Goal: Transaction & Acquisition: Purchase product/service

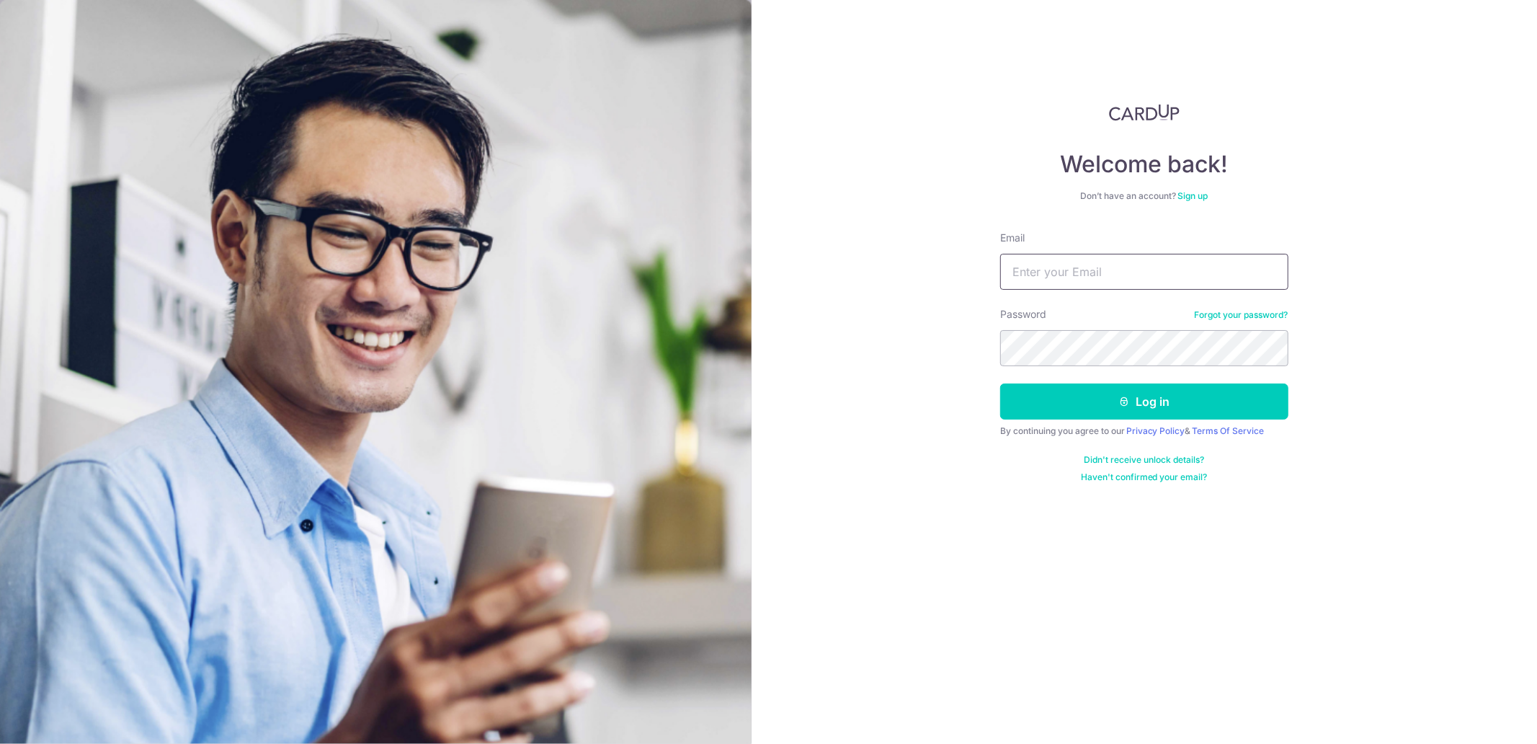
click at [1055, 281] on input "Email" at bounding box center [1144, 272] width 288 height 36
type input "clairice.lim@gmail.com"
click at [1000, 383] on button "Log in" at bounding box center [1144, 401] width 288 height 36
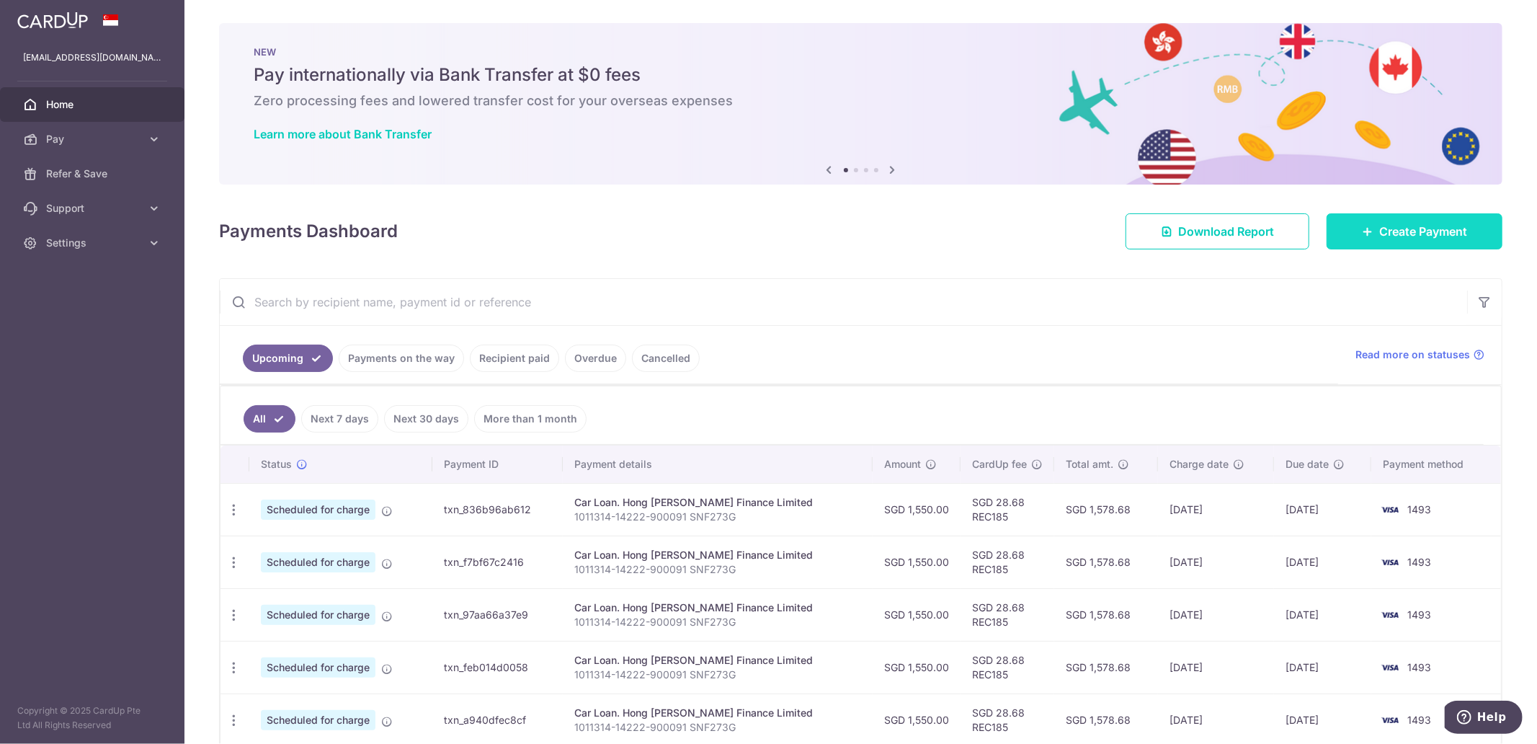
click at [1342, 232] on link "Create Payment" at bounding box center [1414, 231] width 176 height 36
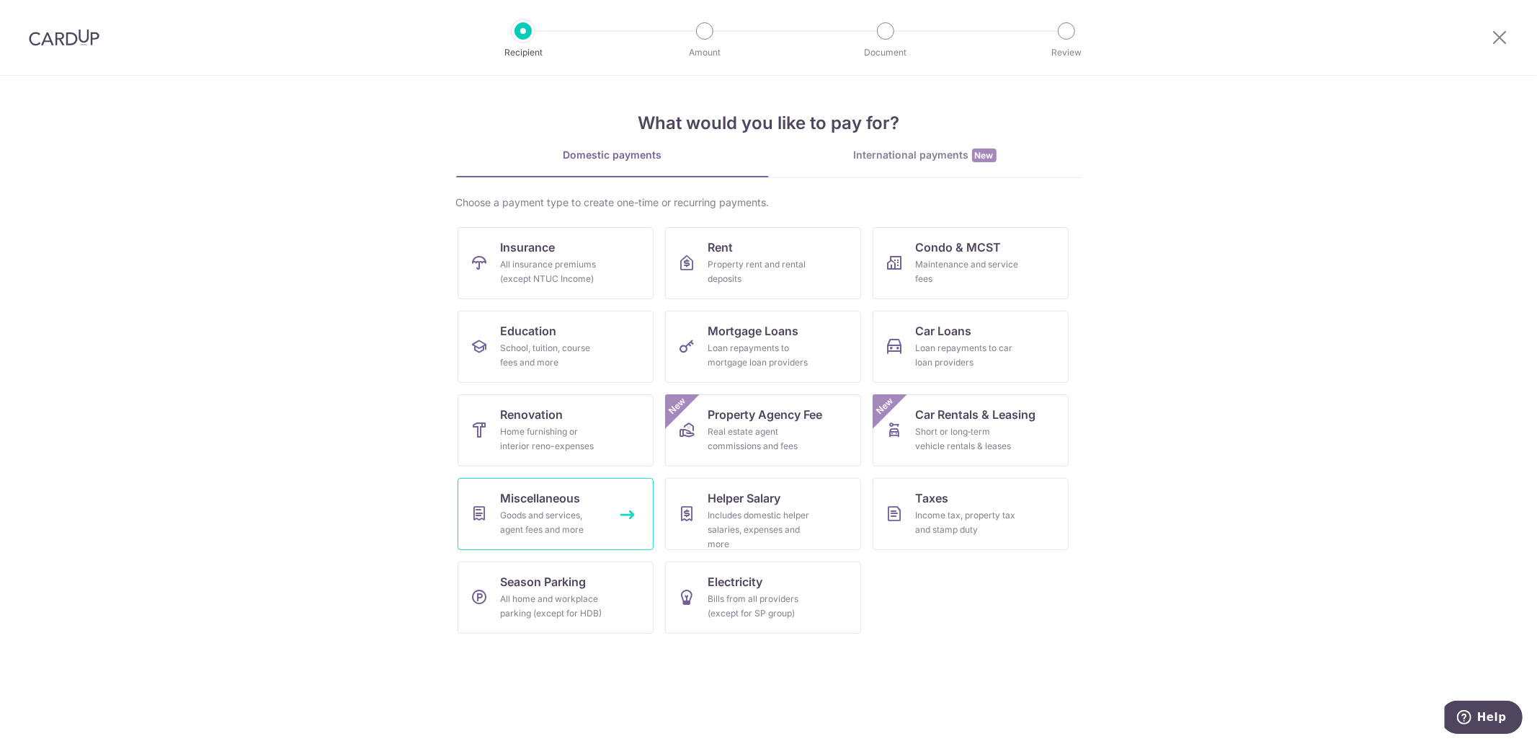
click at [533, 529] on div "Goods and services, agent fees and more" at bounding box center [553, 522] width 104 height 29
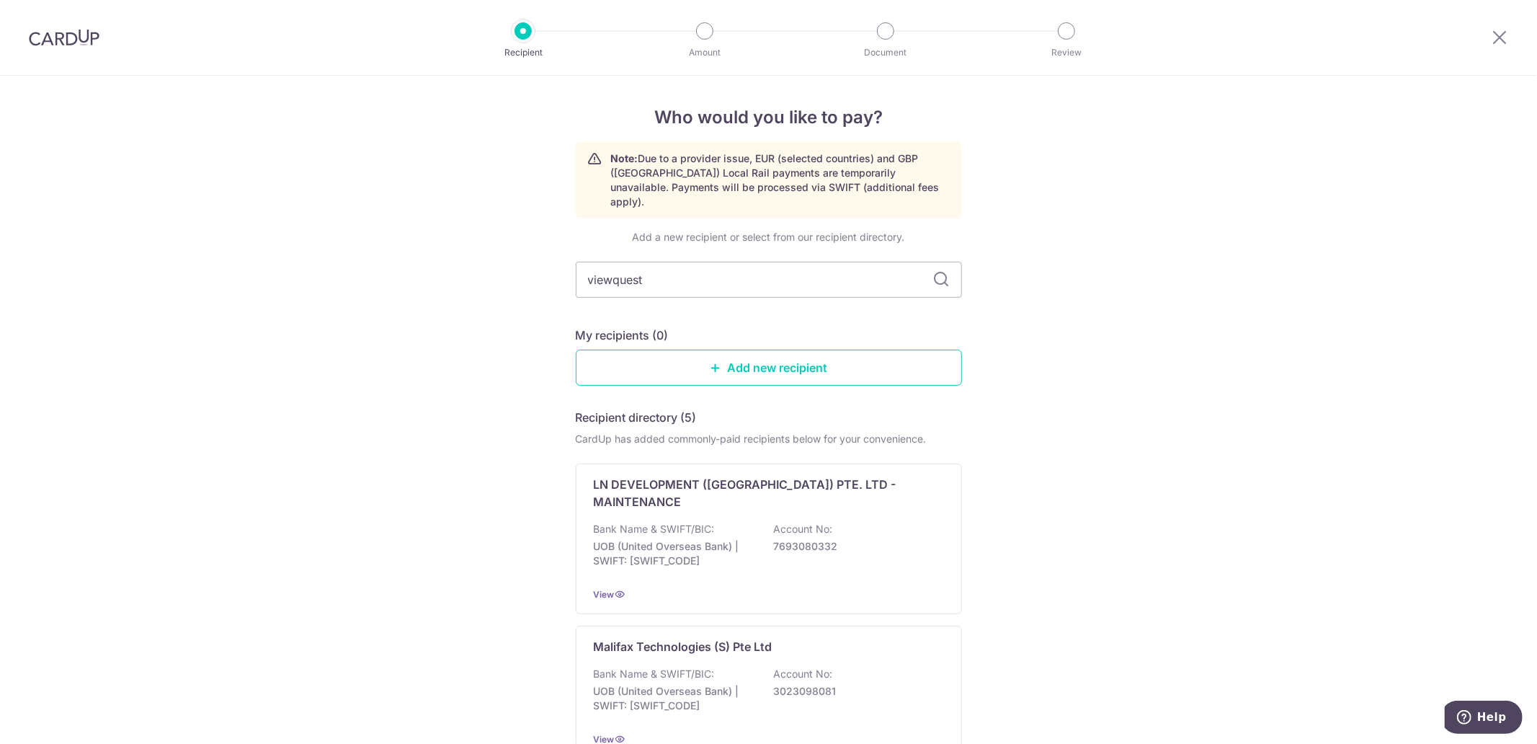
type input "viewquest"
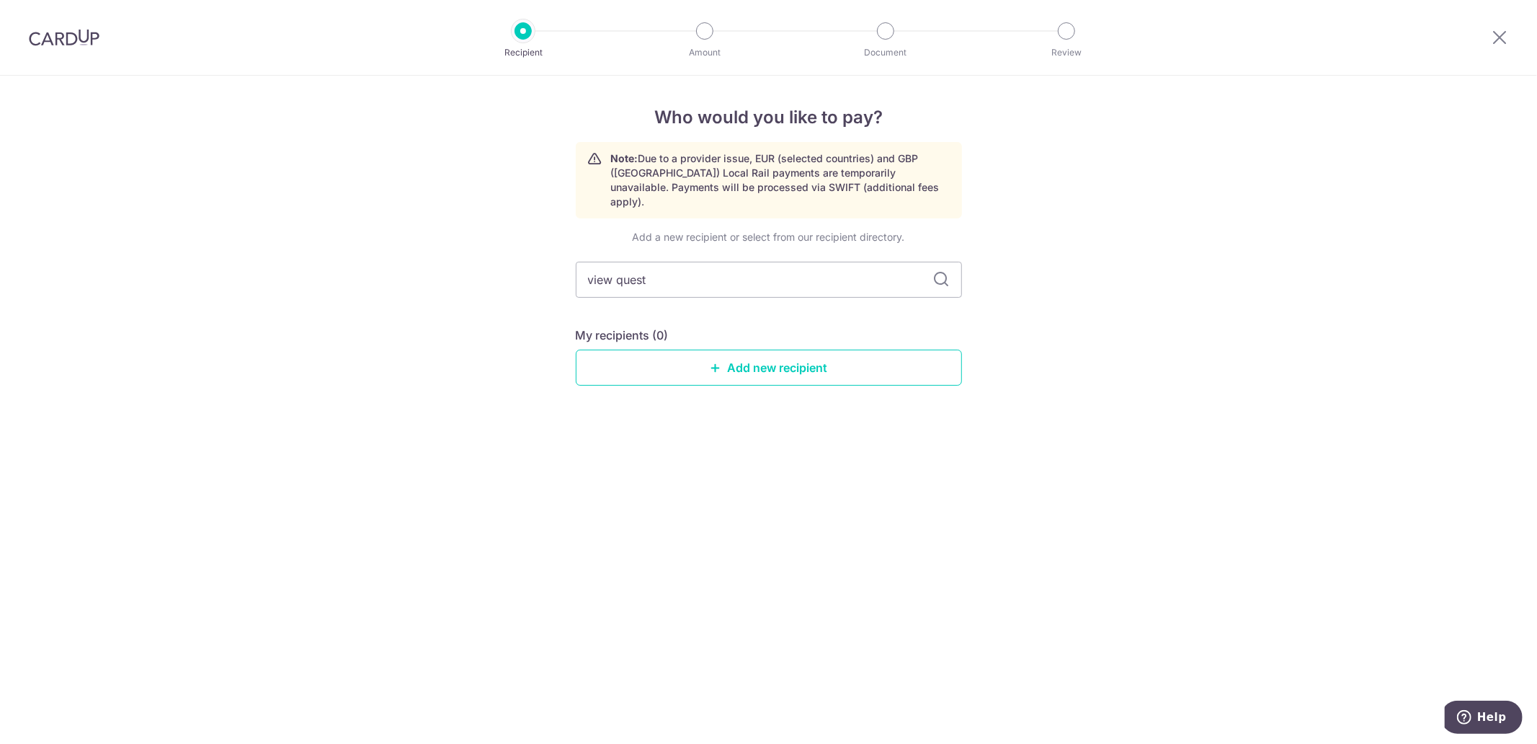
type input "view quest"
drag, startPoint x: 729, startPoint y: 267, endPoint x: 489, endPoint y: 267, distance: 240.6
click at [489, 267] on div "Who would you like to pay? Note: Due to a provider issue, EUR (selected countri…" at bounding box center [768, 410] width 1537 height 668
type input "View"
click at [935, 271] on icon at bounding box center [941, 279] width 17 height 17
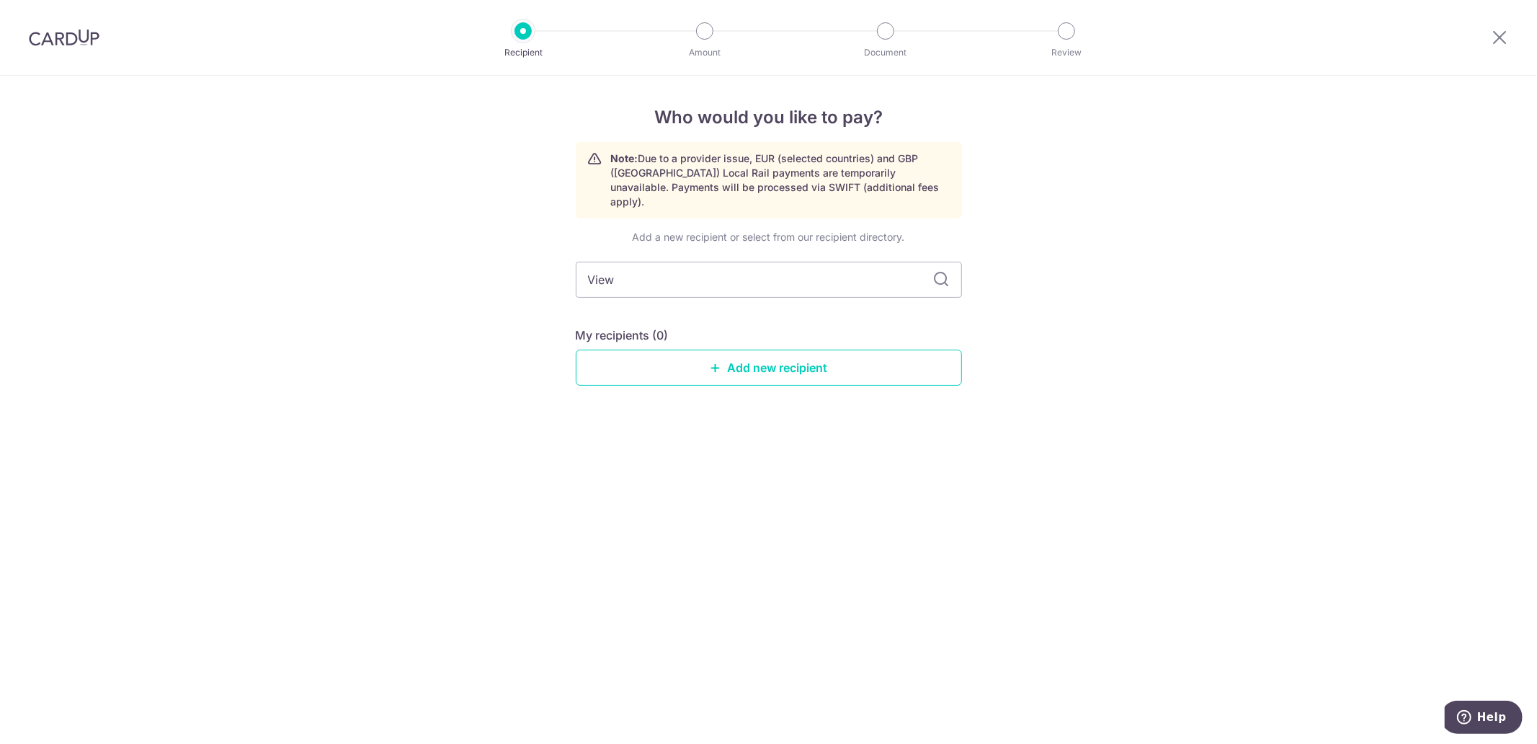
click at [940, 271] on icon at bounding box center [941, 279] width 17 height 17
drag, startPoint x: 708, startPoint y: 269, endPoint x: 481, endPoint y: 269, distance: 227.0
click at [481, 269] on div "Who would you like to pay? Note: Due to a provider issue, EUR (selected countri…" at bounding box center [768, 410] width 1537 height 668
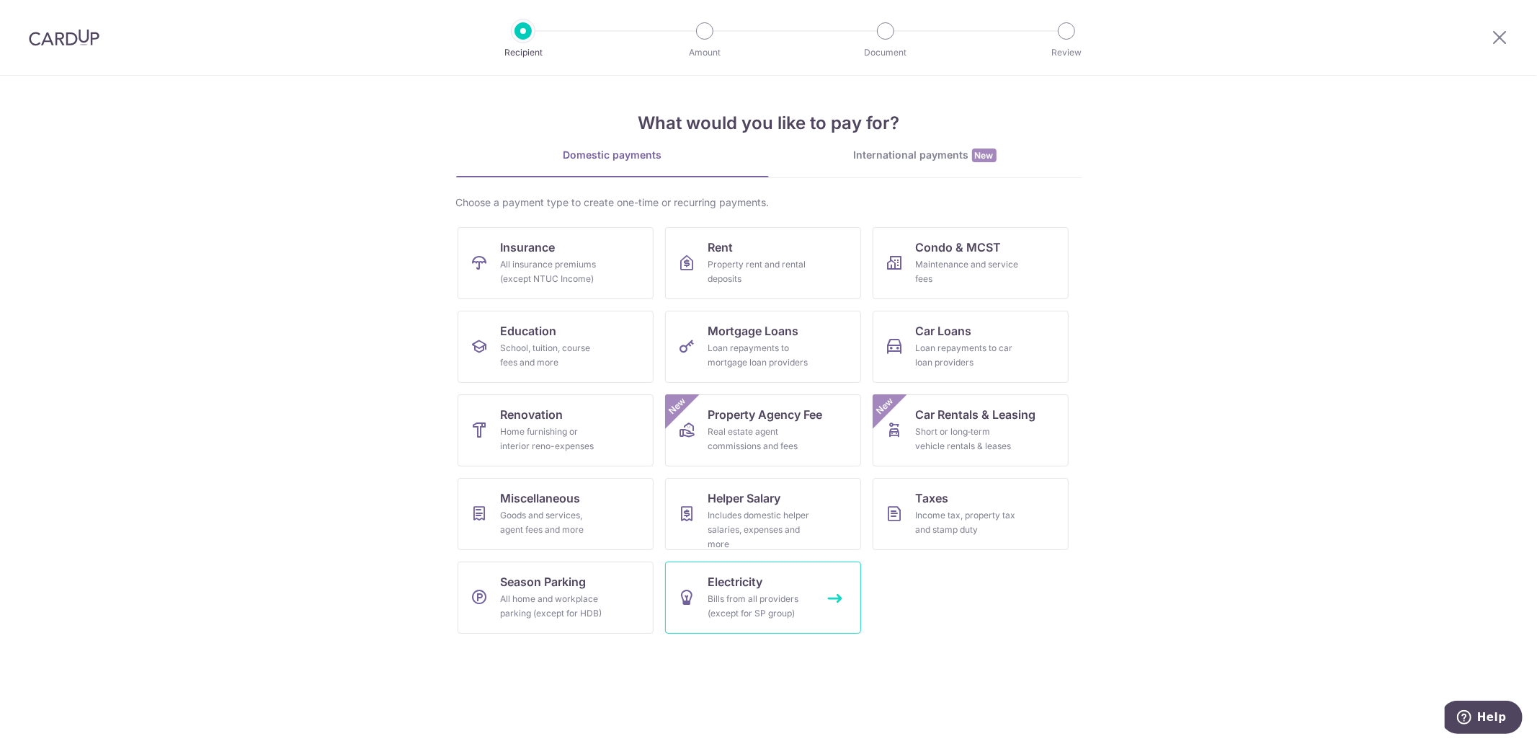
click at [733, 588] on span "Electricity" at bounding box center [735, 581] width 55 height 17
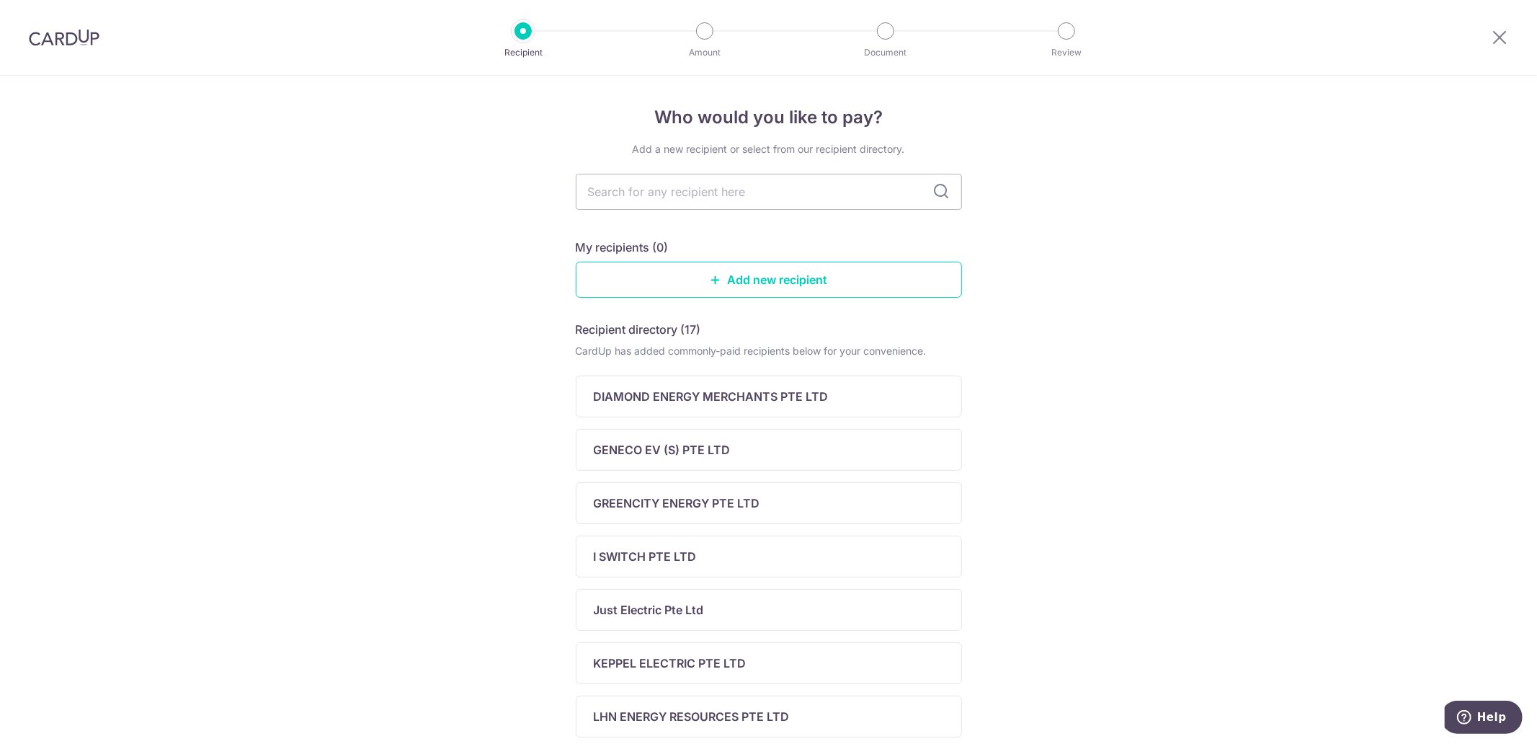
click at [937, 191] on icon at bounding box center [941, 191] width 17 height 17
click at [882, 192] on input "text" at bounding box center [769, 192] width 386 height 36
type input "View"
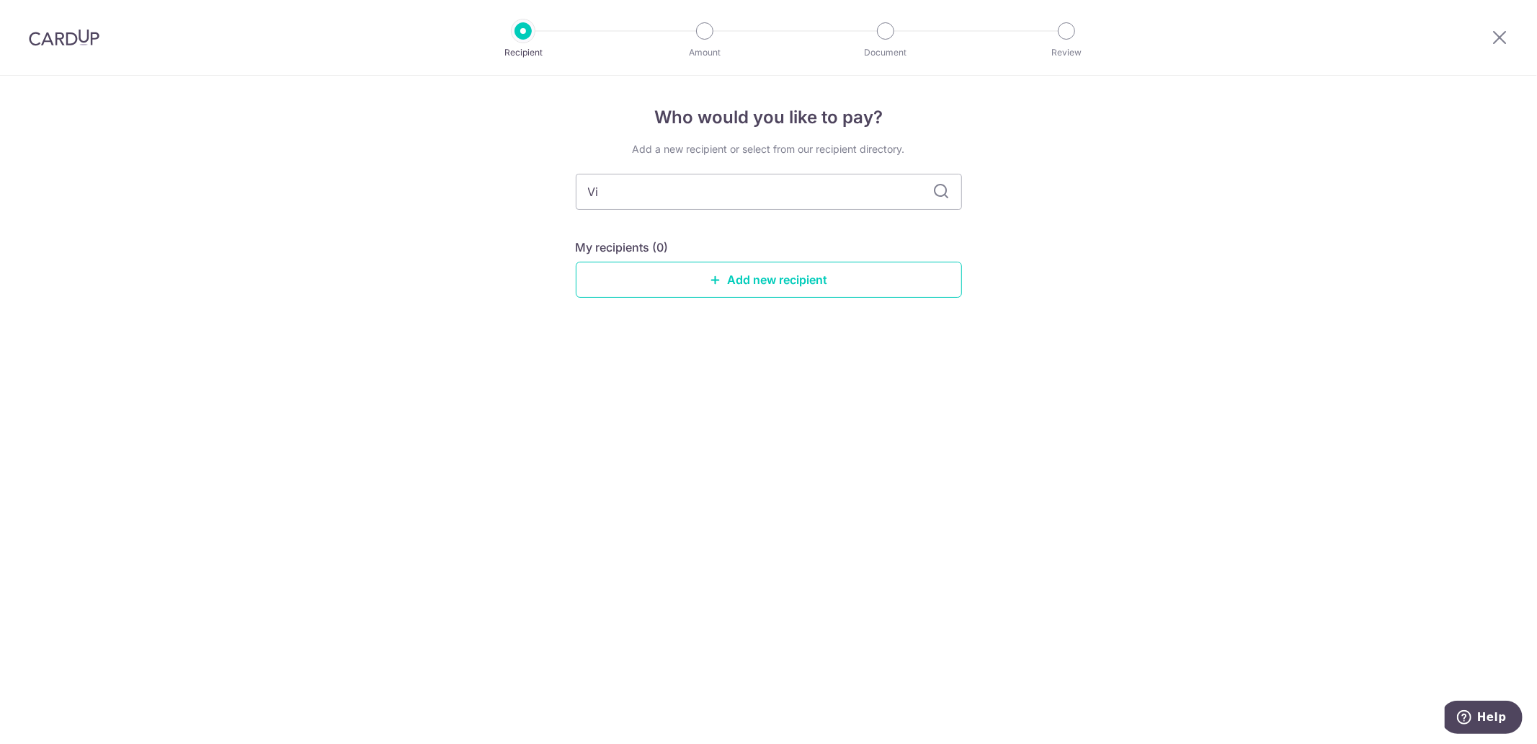
type input "V"
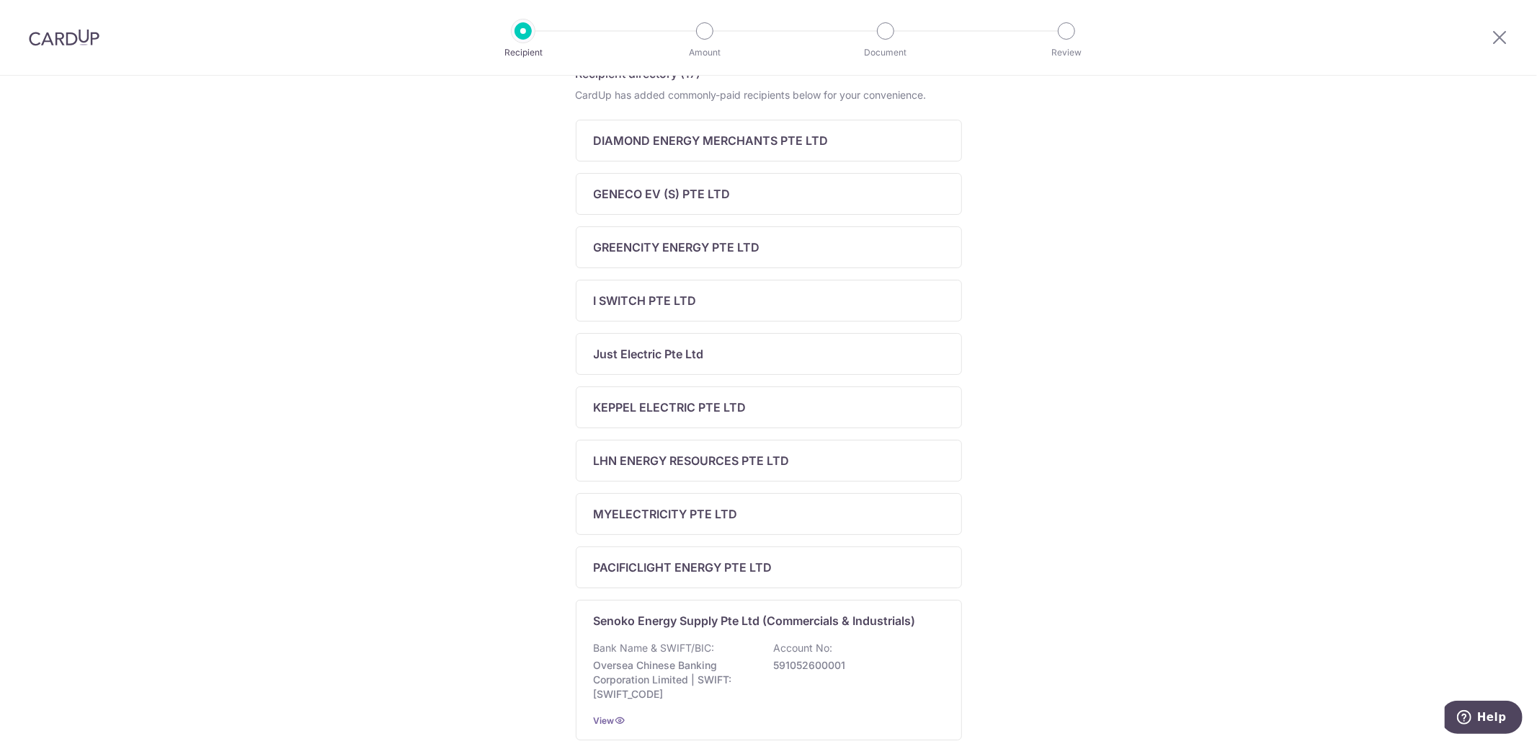
scroll to position [401, 0]
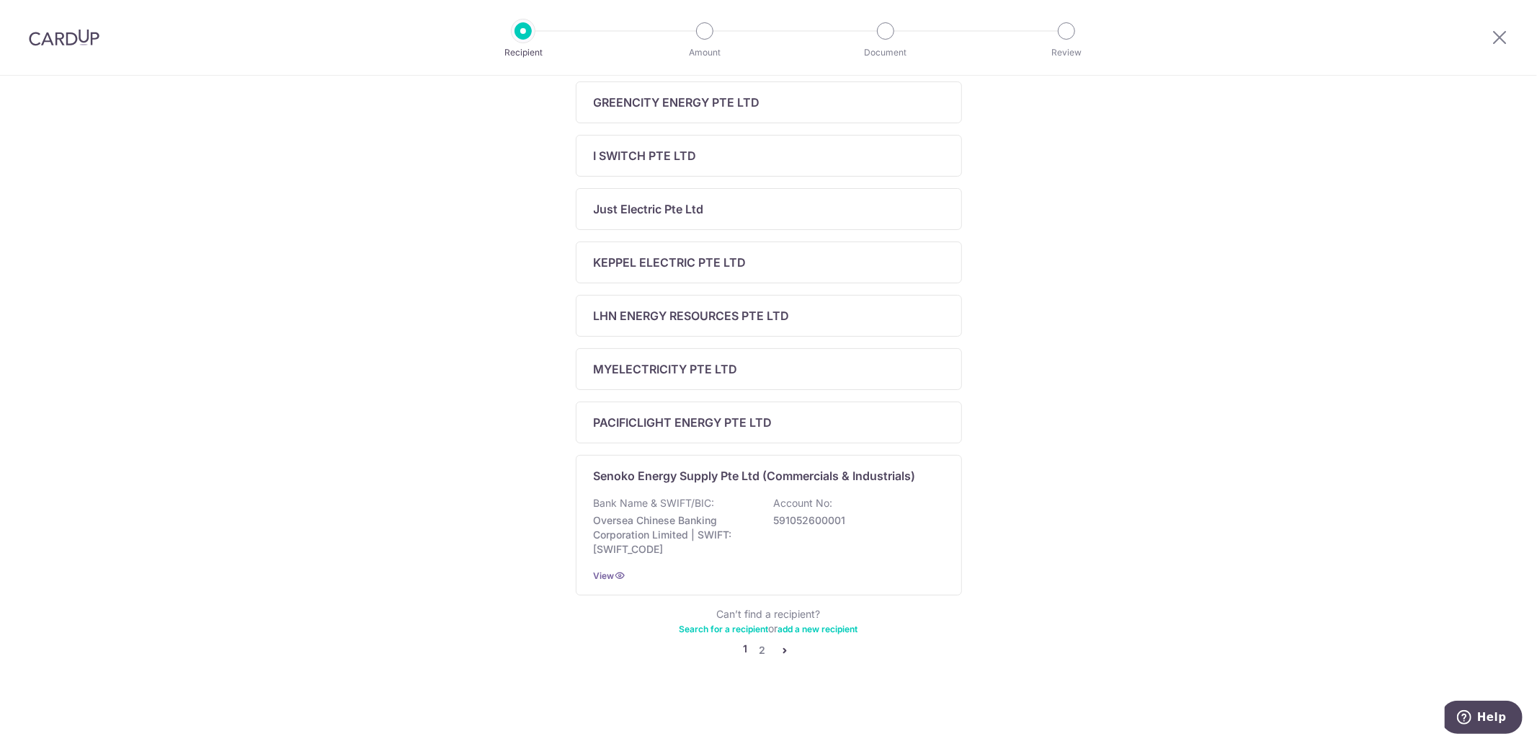
click at [781, 649] on icon "pager" at bounding box center [786, 650] width 12 height 12
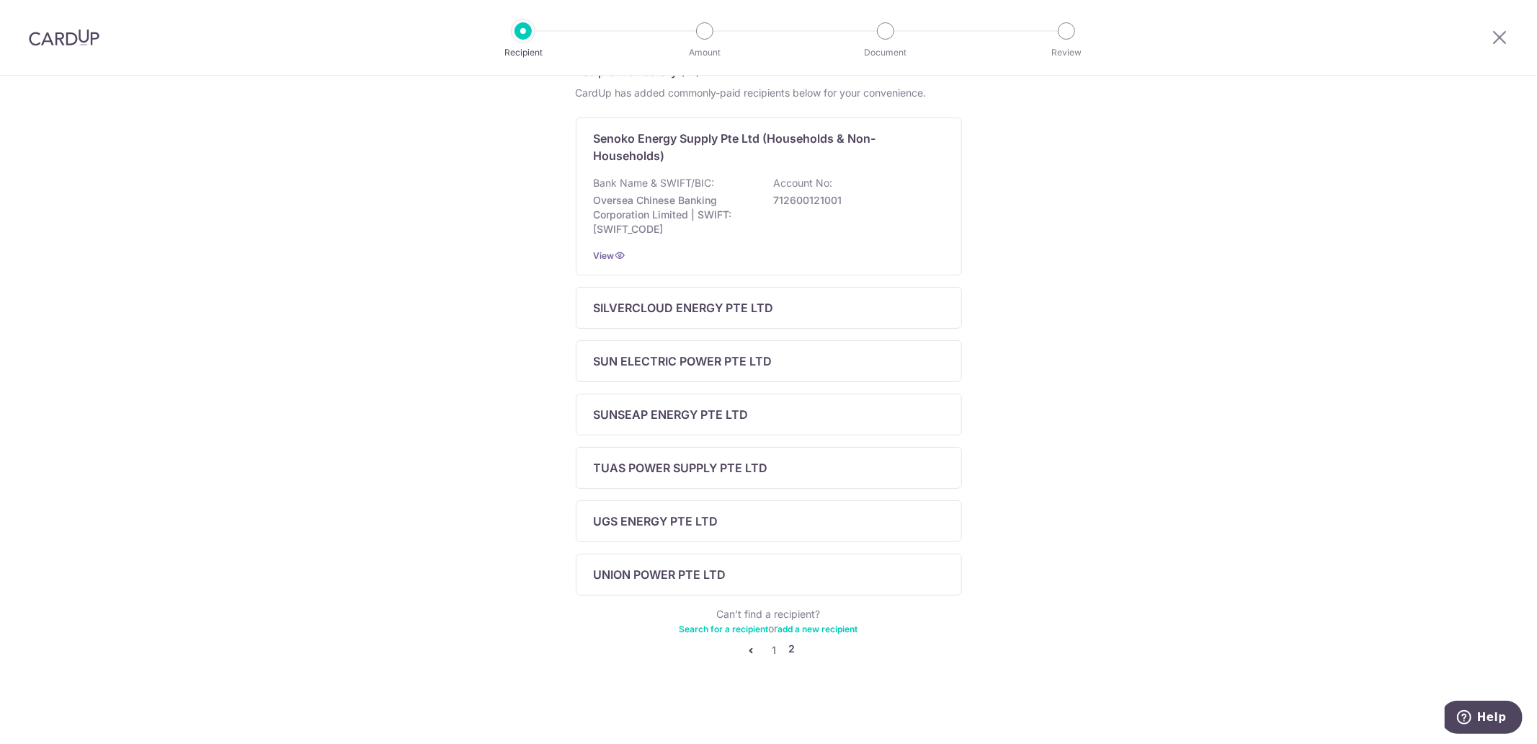
scroll to position [0, 0]
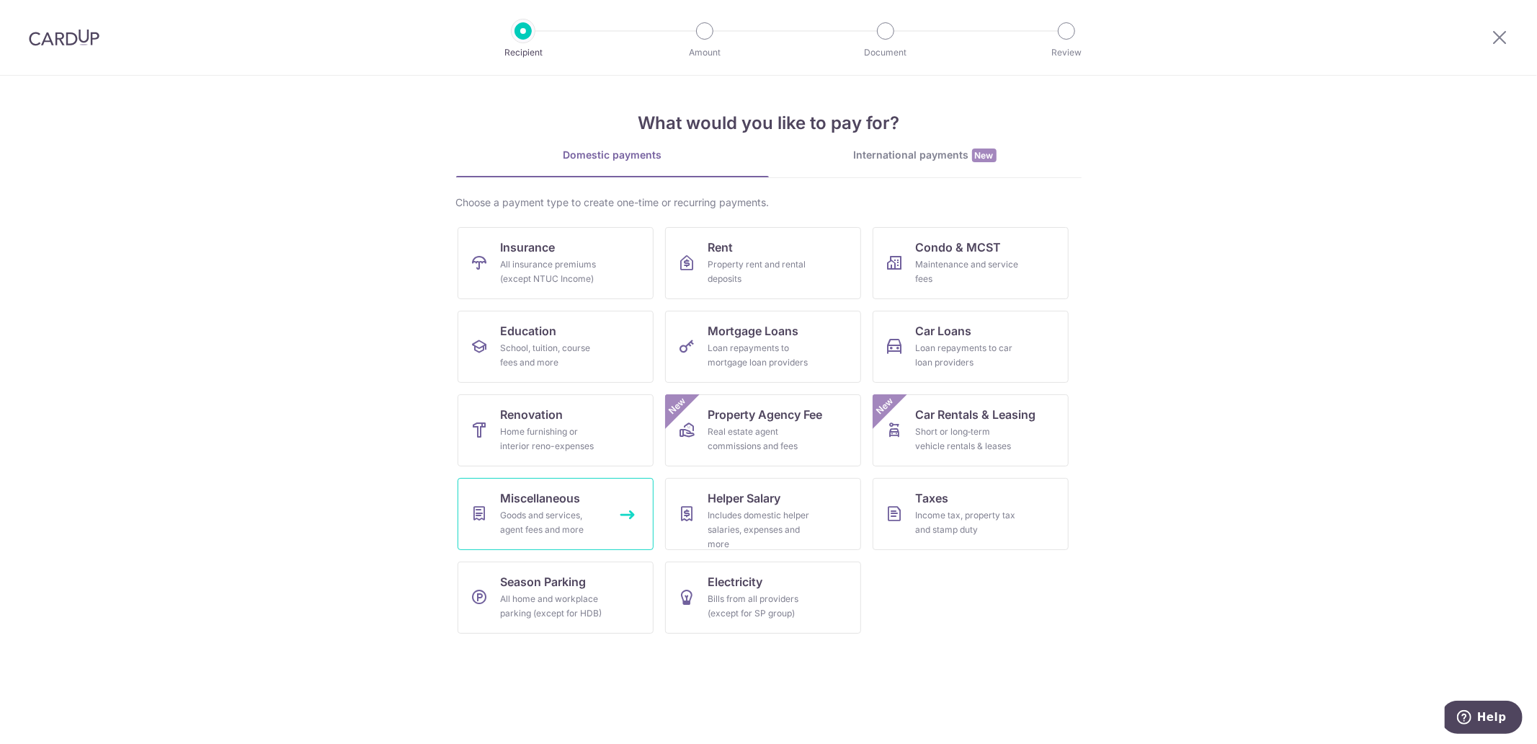
click at [523, 517] on div "Goods and services, agent fees and more" at bounding box center [553, 522] width 104 height 29
